Goal: Task Accomplishment & Management: Use online tool/utility

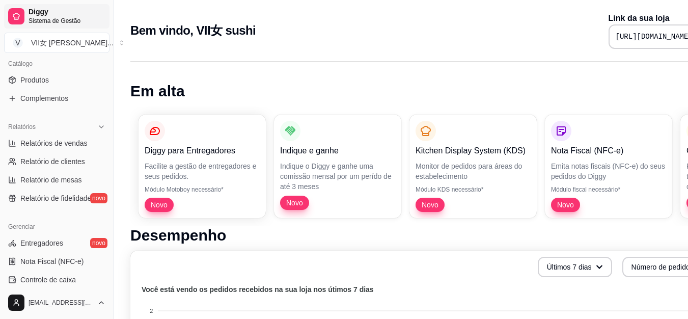
click at [63, 16] on span "Diggy" at bounding box center [67, 12] width 77 height 9
click at [100, 37] on button "V VII女 sushi ..." at bounding box center [56, 43] width 105 height 20
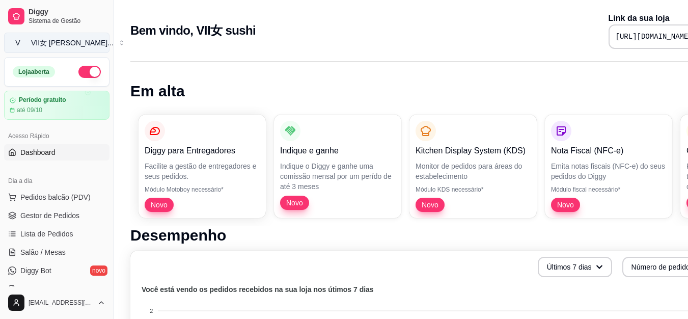
click at [102, 39] on button "V VII女 sushi ..." at bounding box center [56, 43] width 105 height 20
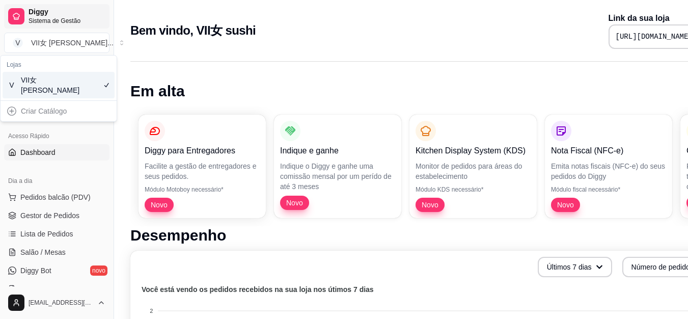
click at [100, 25] on link "Diggy Sistema de Gestão" at bounding box center [56, 16] width 105 height 24
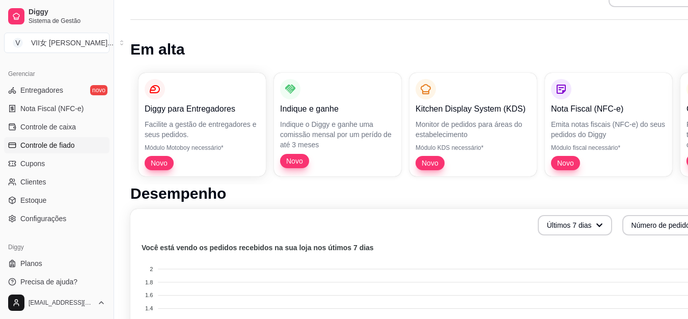
scroll to position [102, 0]
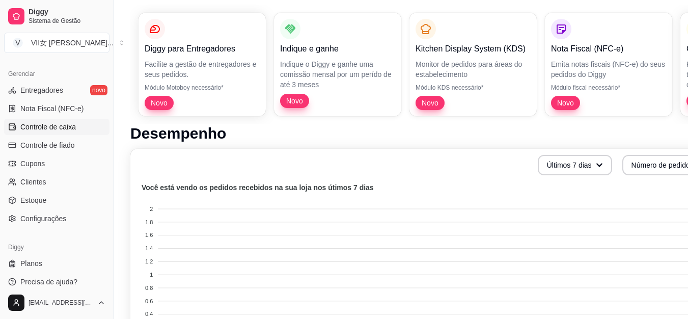
click at [74, 125] on span "Controle de caixa" at bounding box center [48, 127] width 56 height 10
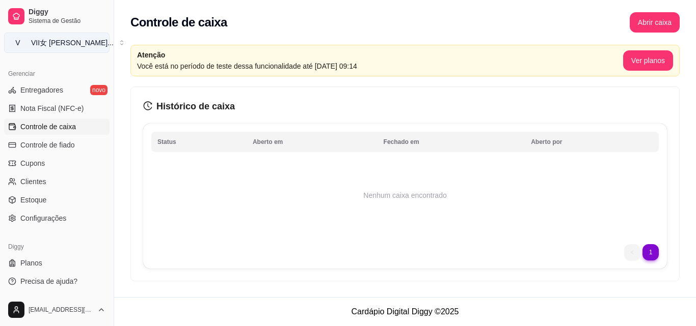
click at [101, 38] on button "V VII女 sushi ..." at bounding box center [56, 43] width 105 height 20
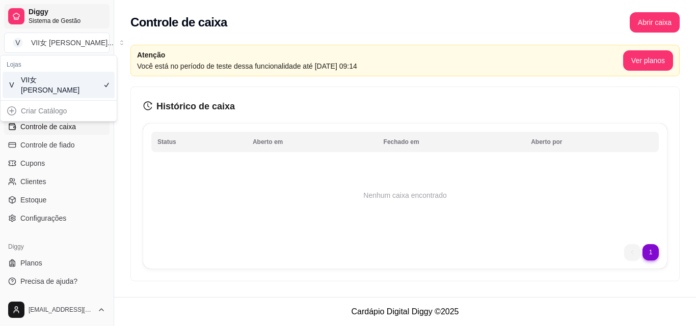
click at [95, 9] on span "Diggy" at bounding box center [67, 12] width 77 height 9
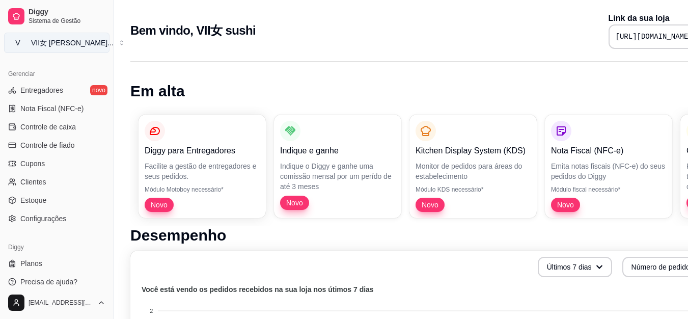
click at [90, 50] on button "V VII女 sushi ..." at bounding box center [56, 43] width 105 height 20
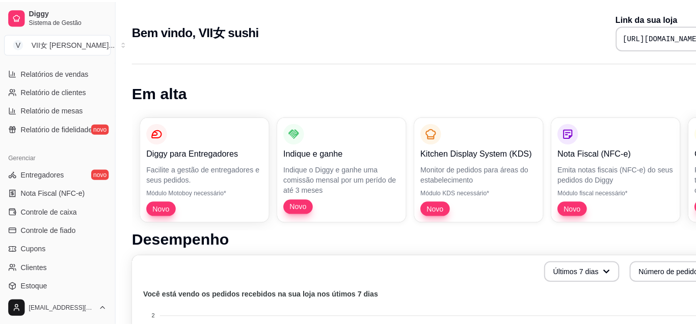
scroll to position [305, 0]
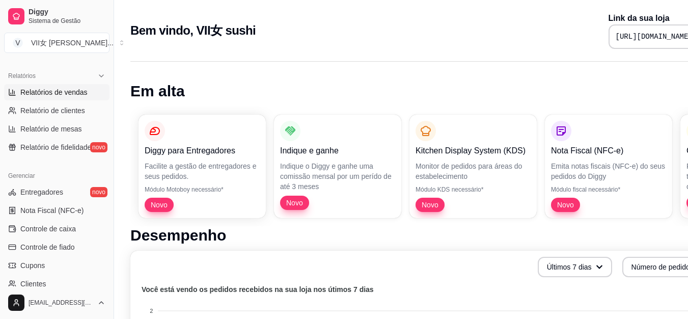
click at [56, 85] on link "Relatórios de vendas" at bounding box center [56, 92] width 105 height 16
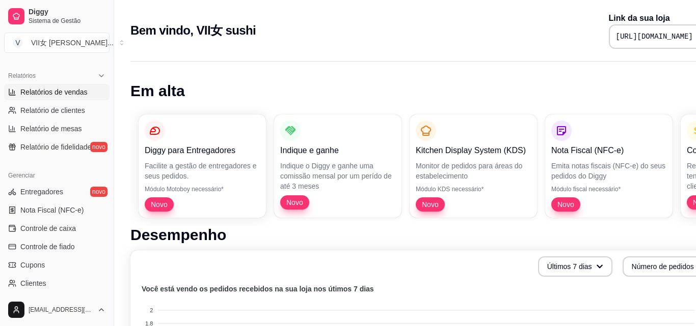
select select "ALL"
select select "0"
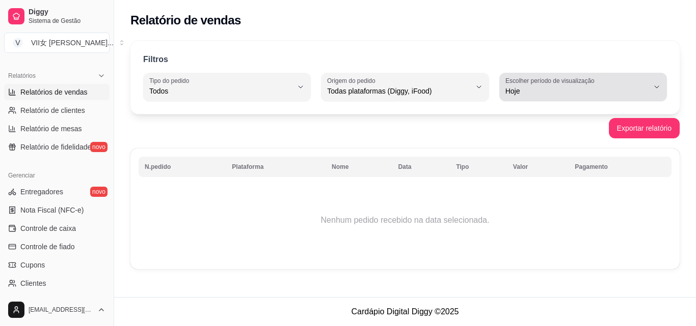
click at [580, 94] on span "Hoje" at bounding box center [576, 91] width 143 height 10
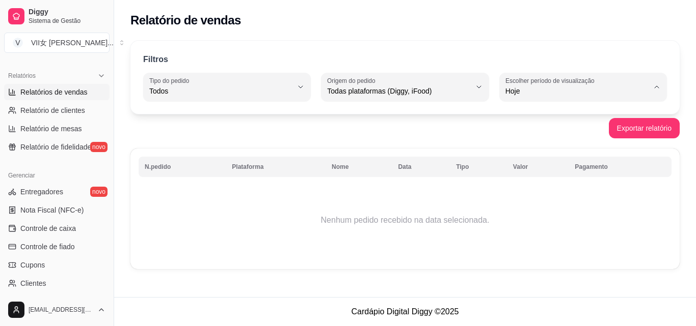
click at [536, 152] on span "7 dias" at bounding box center [577, 149] width 135 height 10
type input "7"
select select "7"
